Goal: Find specific page/section: Find specific page/section

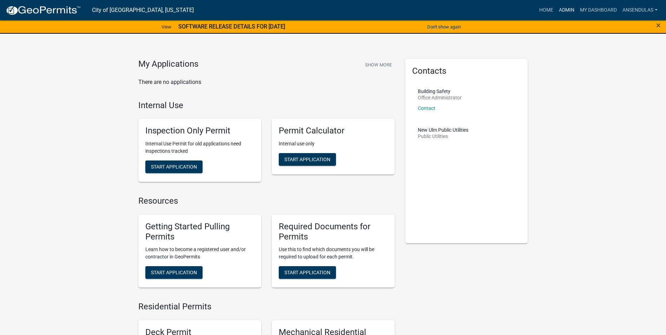
click at [567, 5] on link "Admin" at bounding box center [566, 10] width 21 height 13
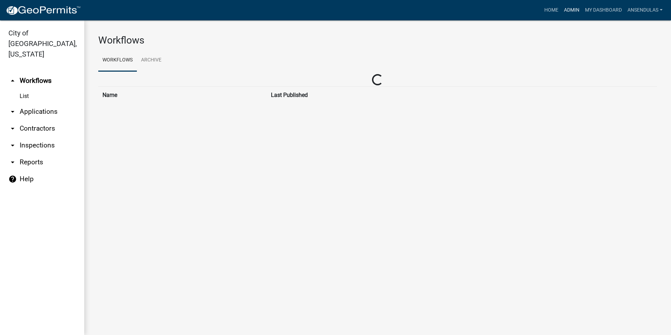
click at [567, 10] on link "Admin" at bounding box center [571, 10] width 21 height 13
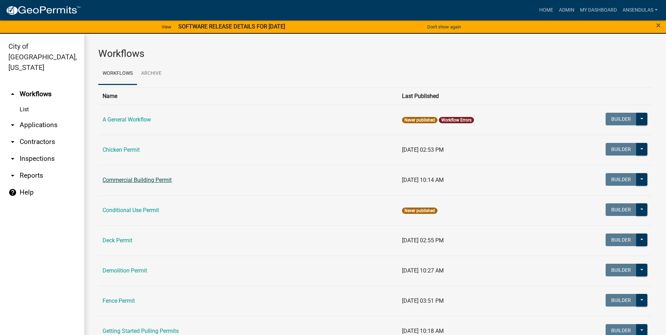
click at [126, 183] on link "Commercial Building Permit" at bounding box center [137, 180] width 69 height 7
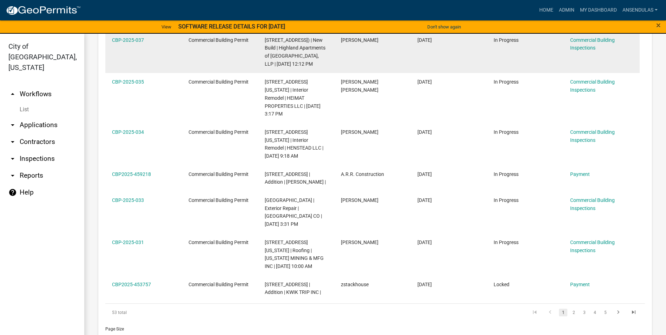
scroll to position [513, 0]
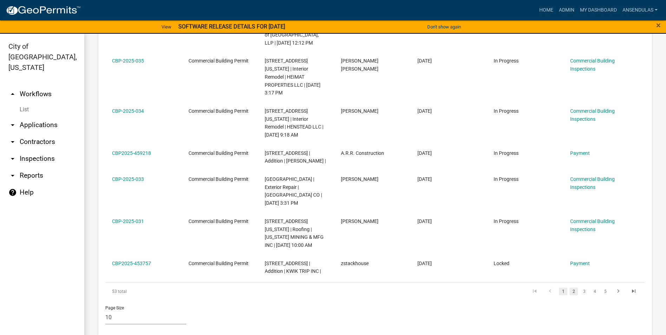
click at [570, 288] on link "2" at bounding box center [574, 292] width 8 height 8
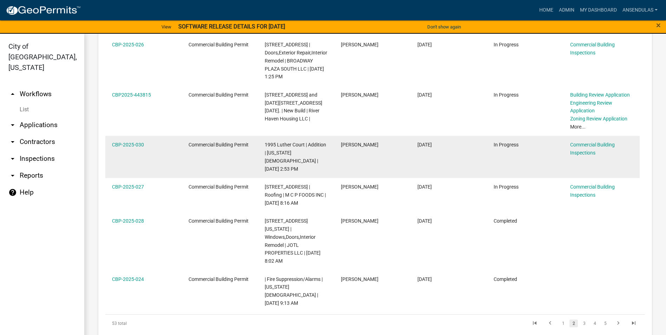
scroll to position [584, 0]
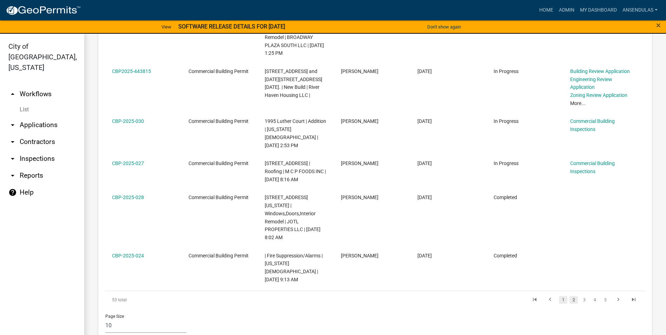
click at [559, 296] on link "1" at bounding box center [563, 300] width 8 height 8
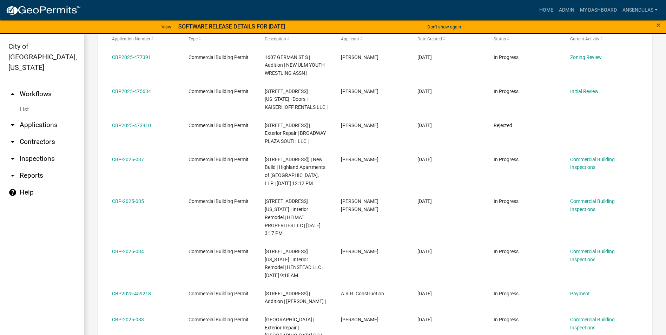
scroll to position [337, 0]
